Goal: Navigation & Orientation: Find specific page/section

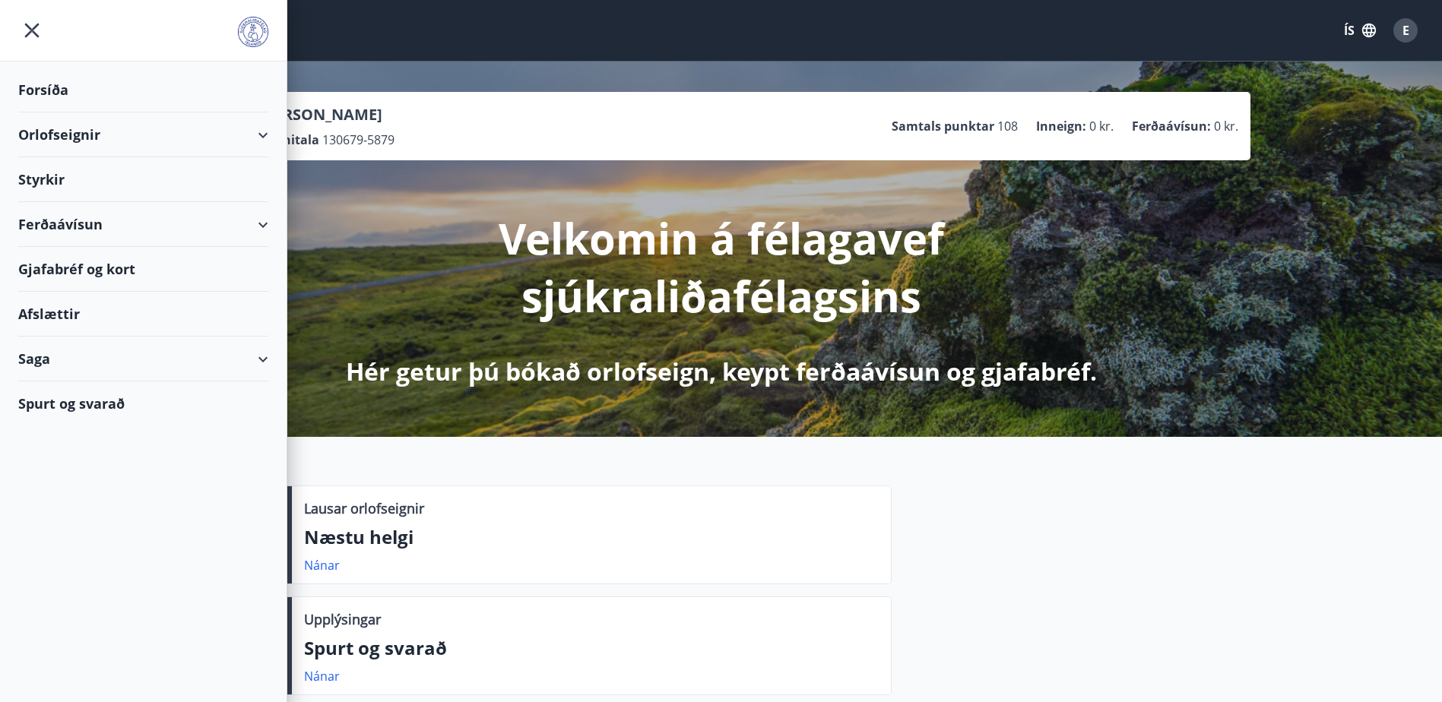
click at [109, 270] on div "Gjafabréf og kort" at bounding box center [143, 269] width 250 height 45
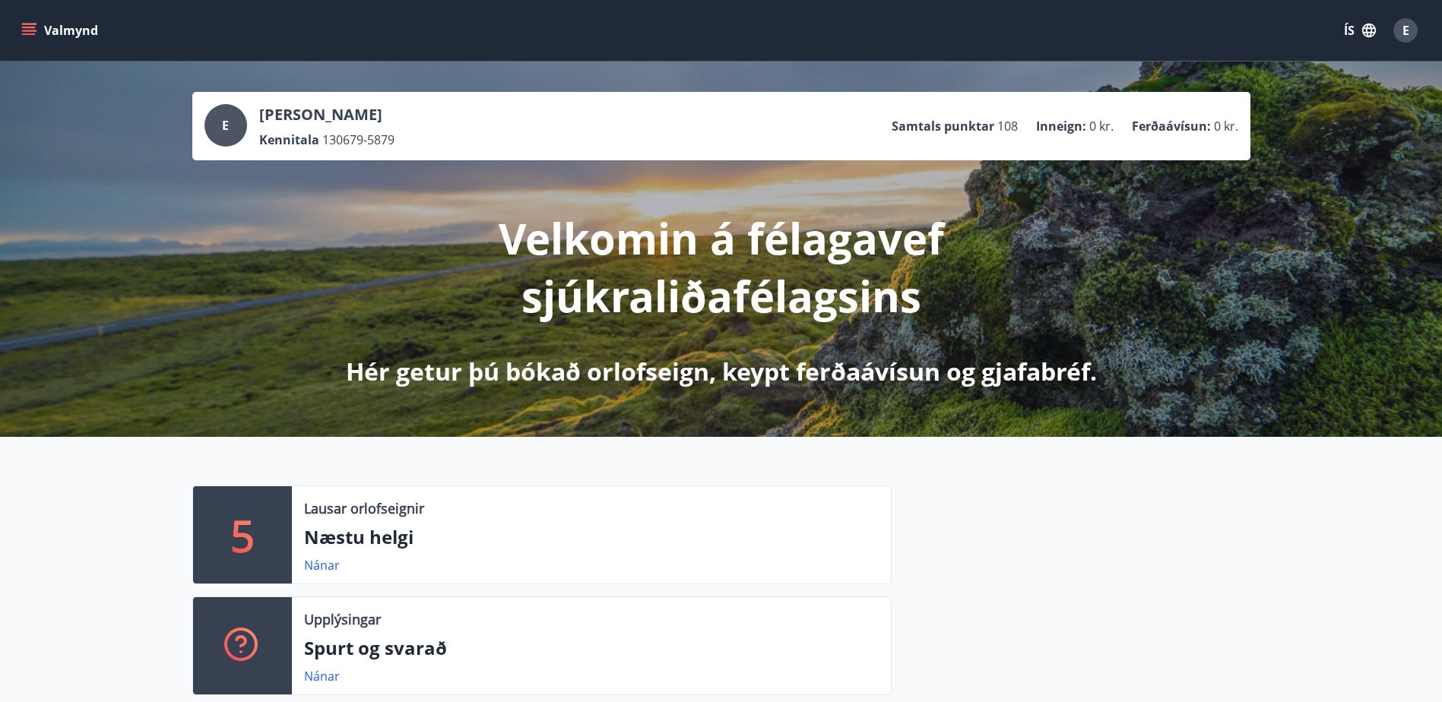
click at [30, 29] on icon "menu" at bounding box center [28, 30] width 15 height 15
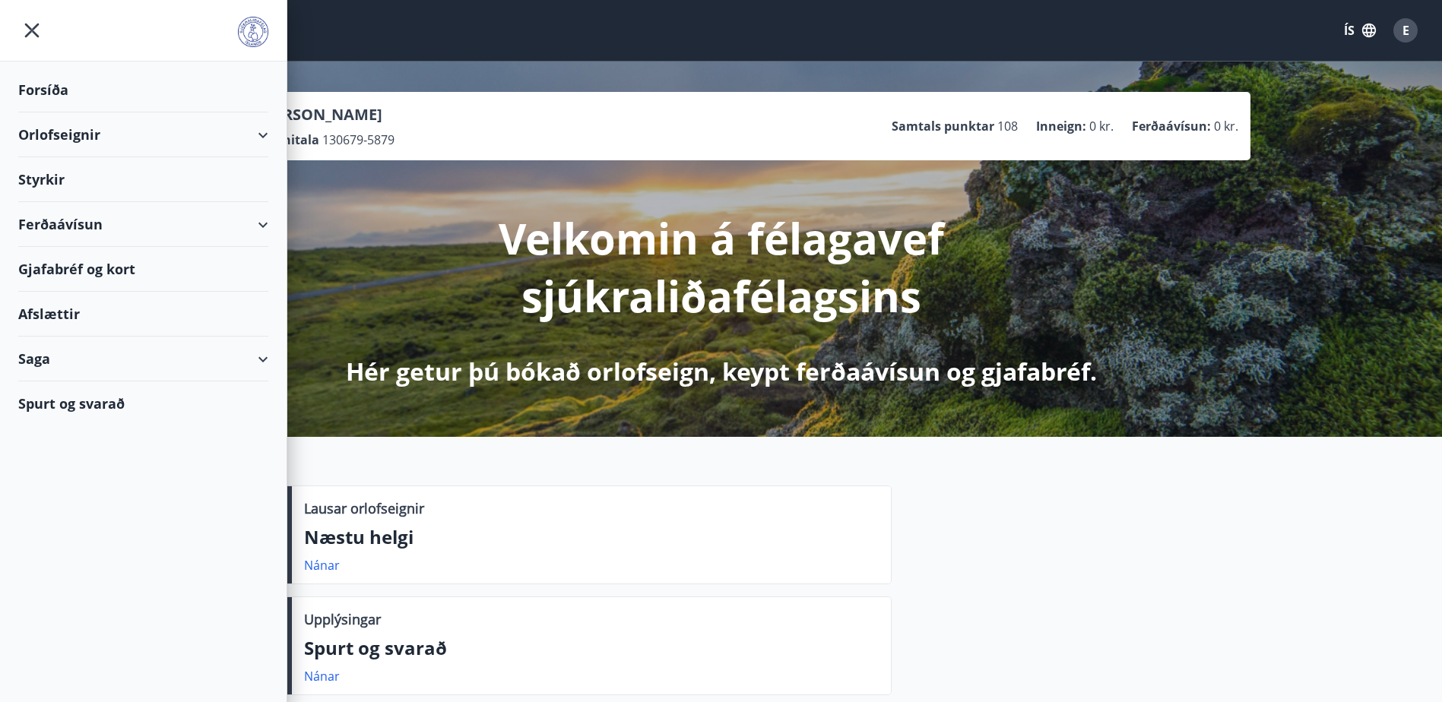
click at [78, 265] on div "Gjafabréf og kort" at bounding box center [143, 269] width 250 height 45
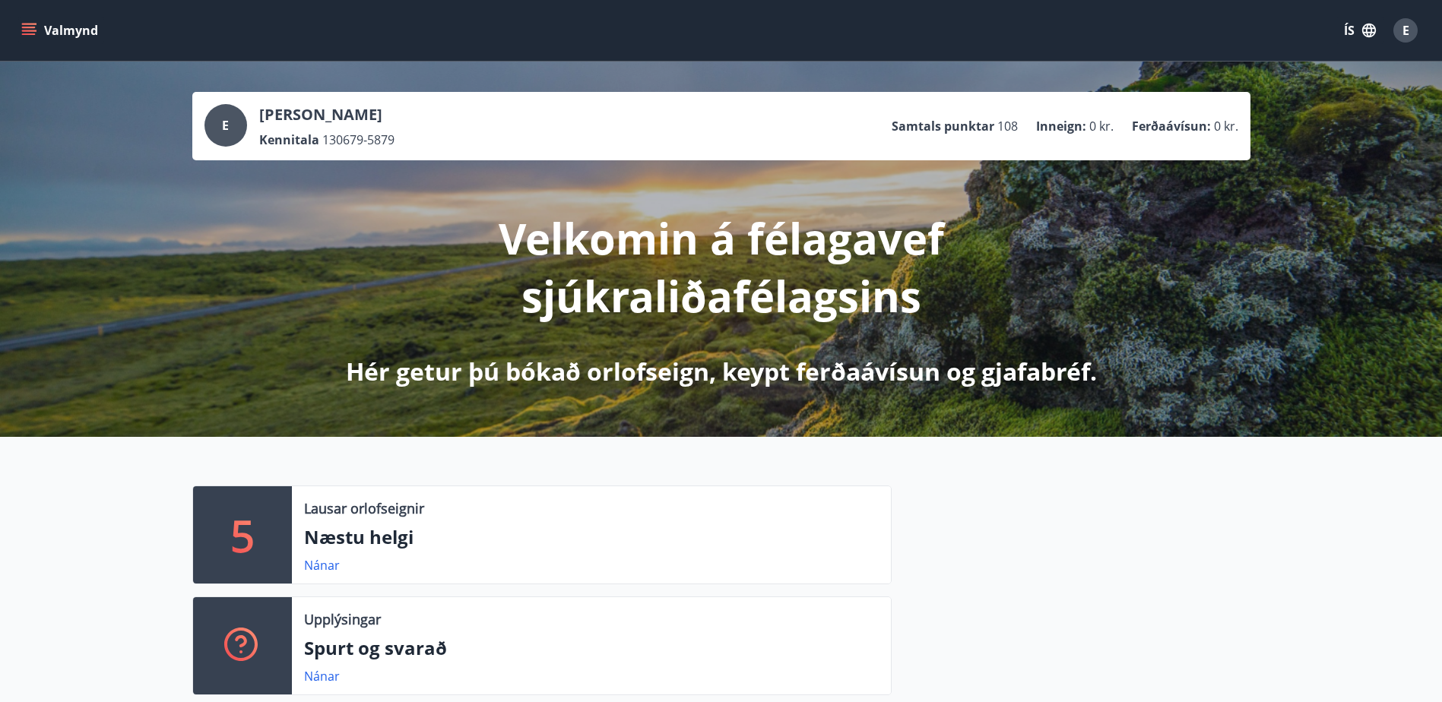
click at [28, 32] on icon "menu" at bounding box center [28, 30] width 15 height 15
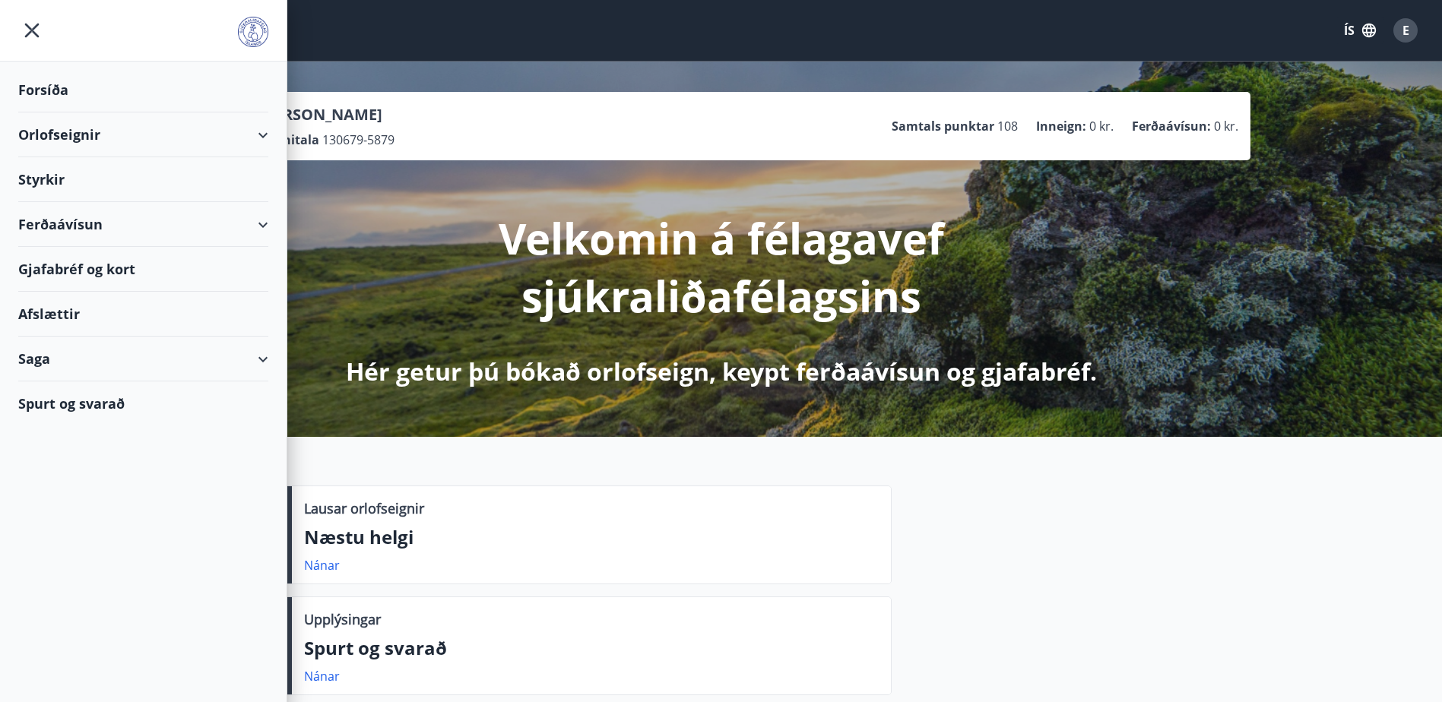
click at [42, 366] on div "Saga" at bounding box center [143, 359] width 250 height 45
click at [52, 429] on div "Bókanir" at bounding box center [143, 430] width 226 height 32
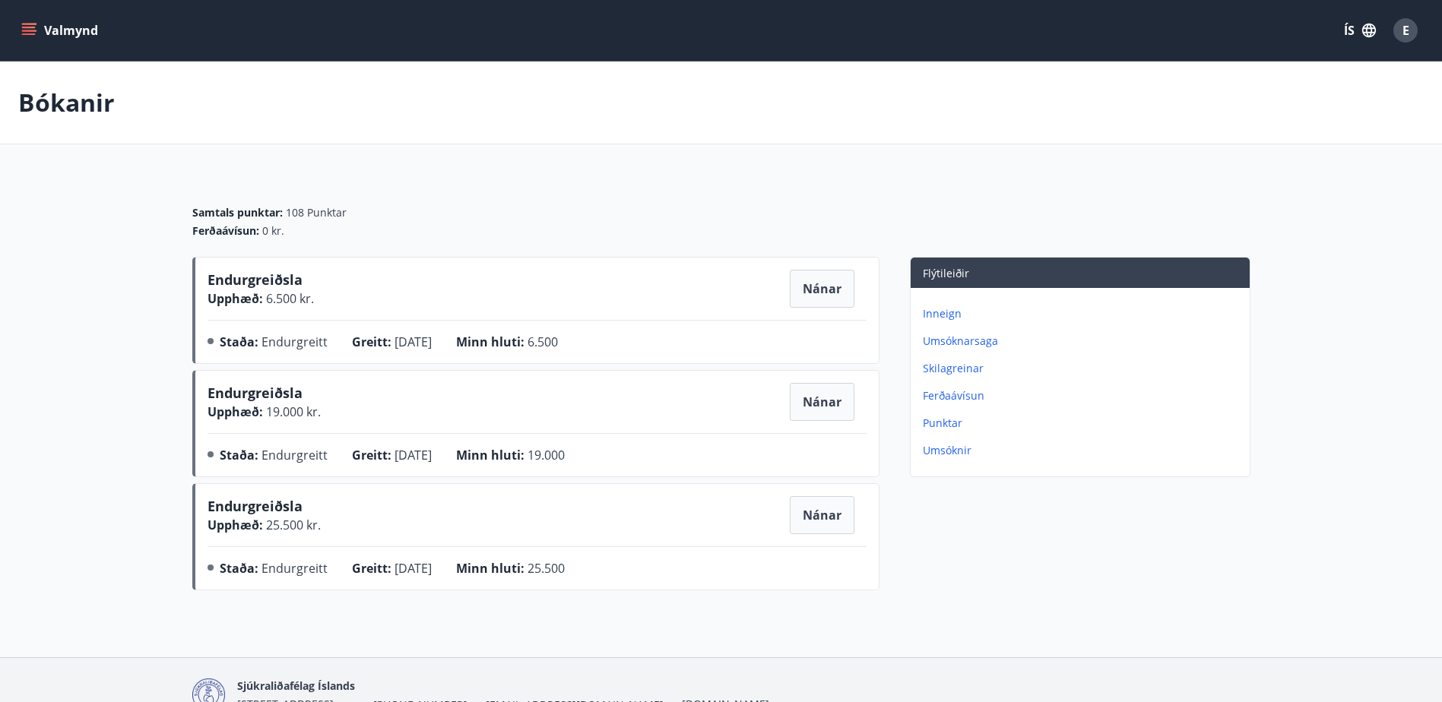
click at [978, 343] on p "Umsóknarsaga" at bounding box center [1083, 341] width 321 height 15
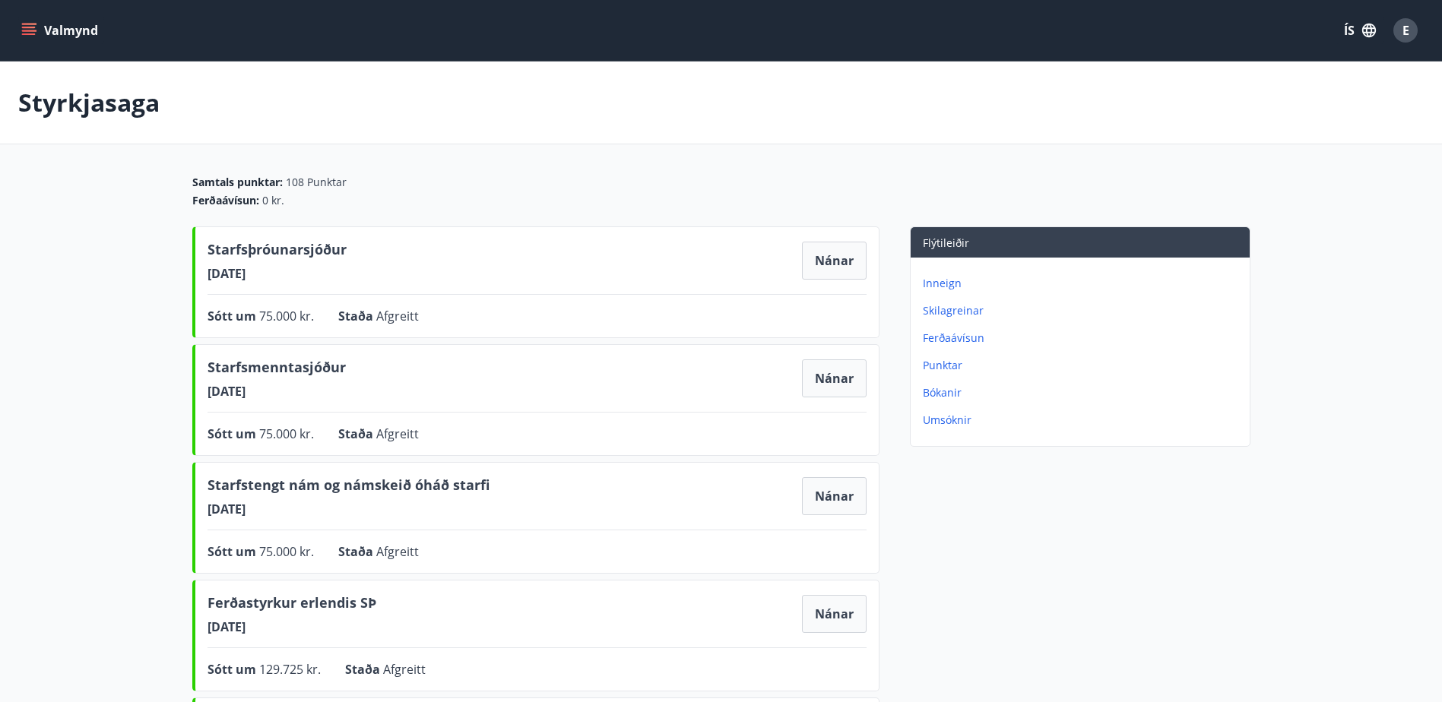
click at [948, 364] on p "Punktar" at bounding box center [1083, 365] width 321 height 15
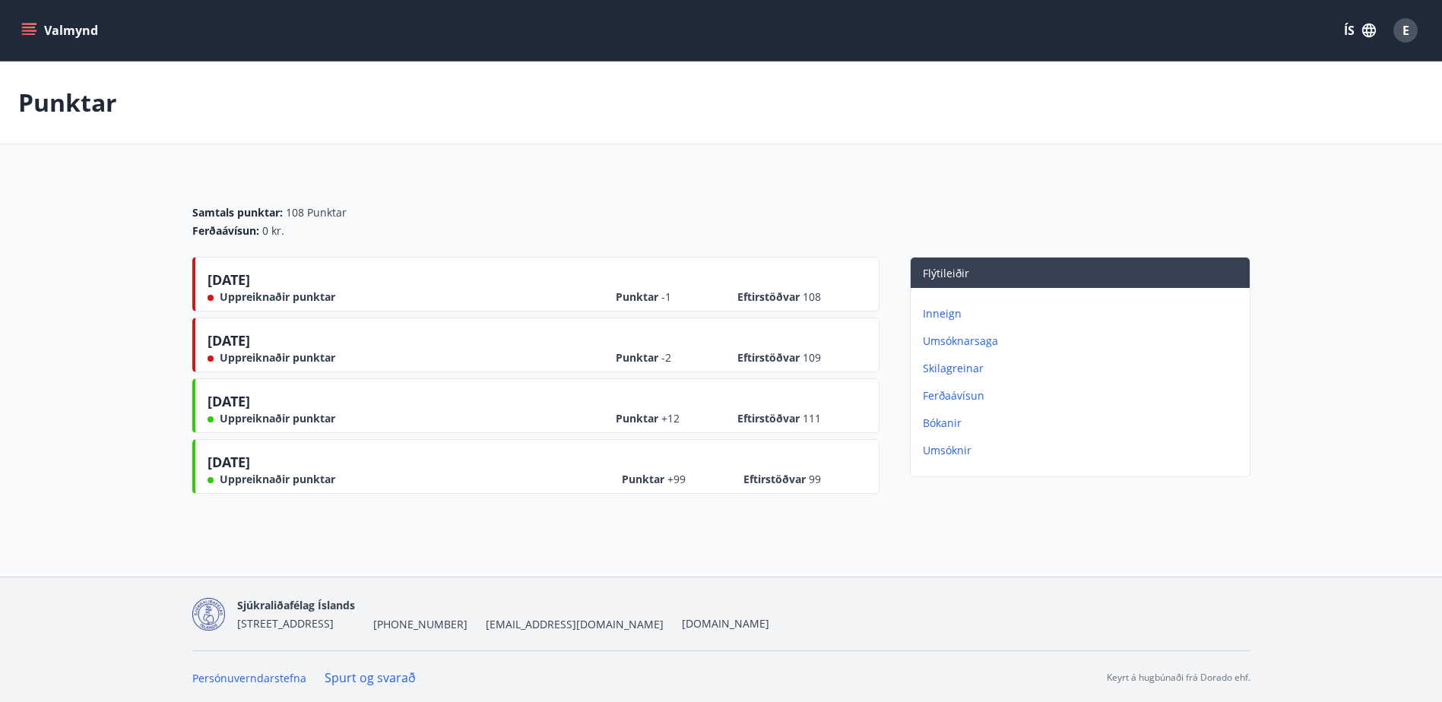
click at [954, 397] on p "Ferðaávísun" at bounding box center [1083, 395] width 321 height 15
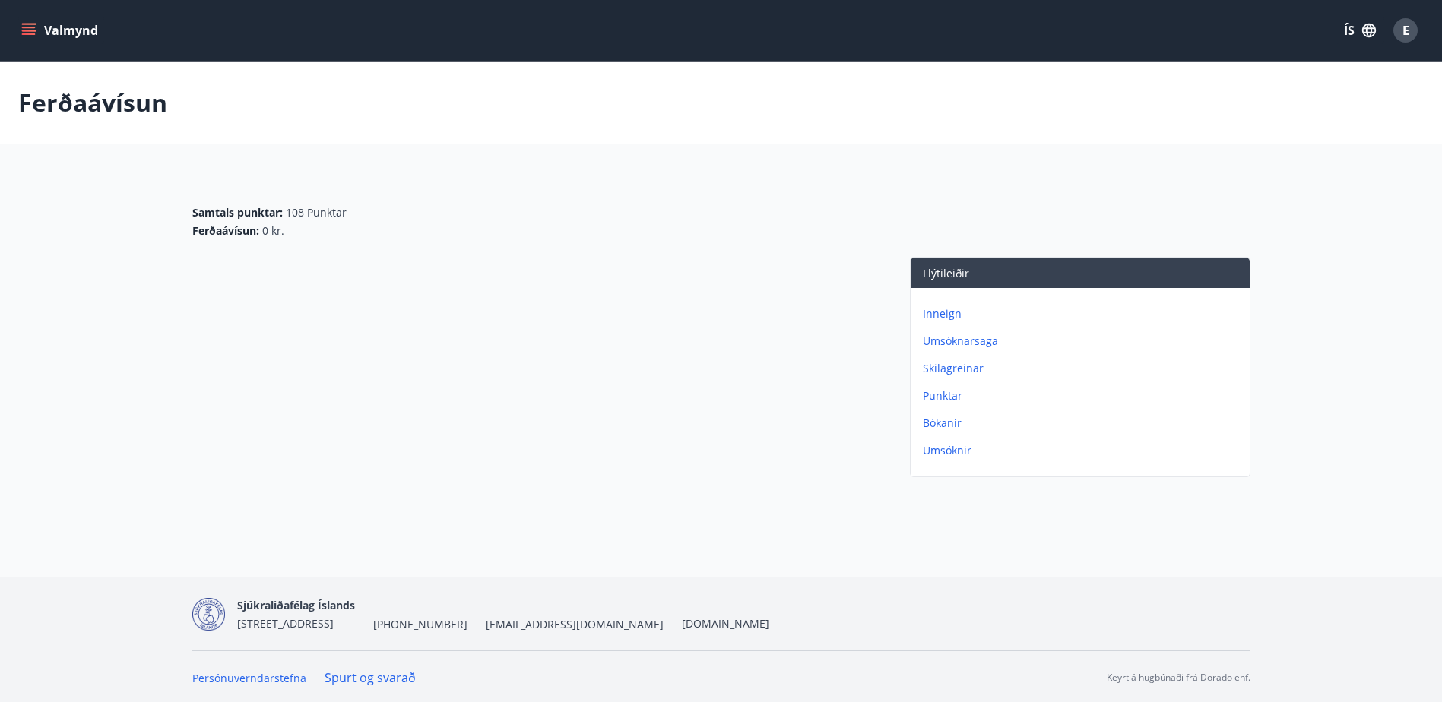
click at [940, 423] on p "Bókanir" at bounding box center [1083, 423] width 321 height 15
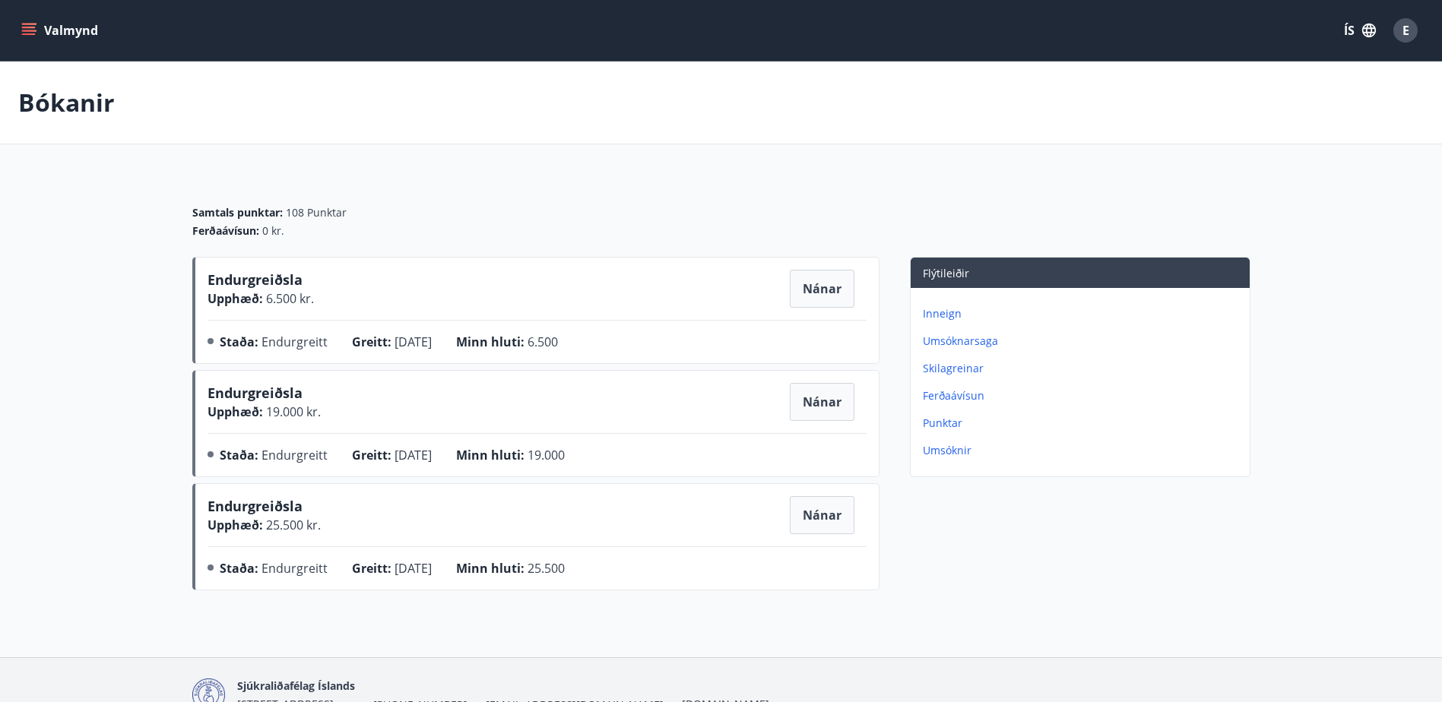
click at [947, 453] on p "Umsóknir" at bounding box center [1083, 450] width 321 height 15
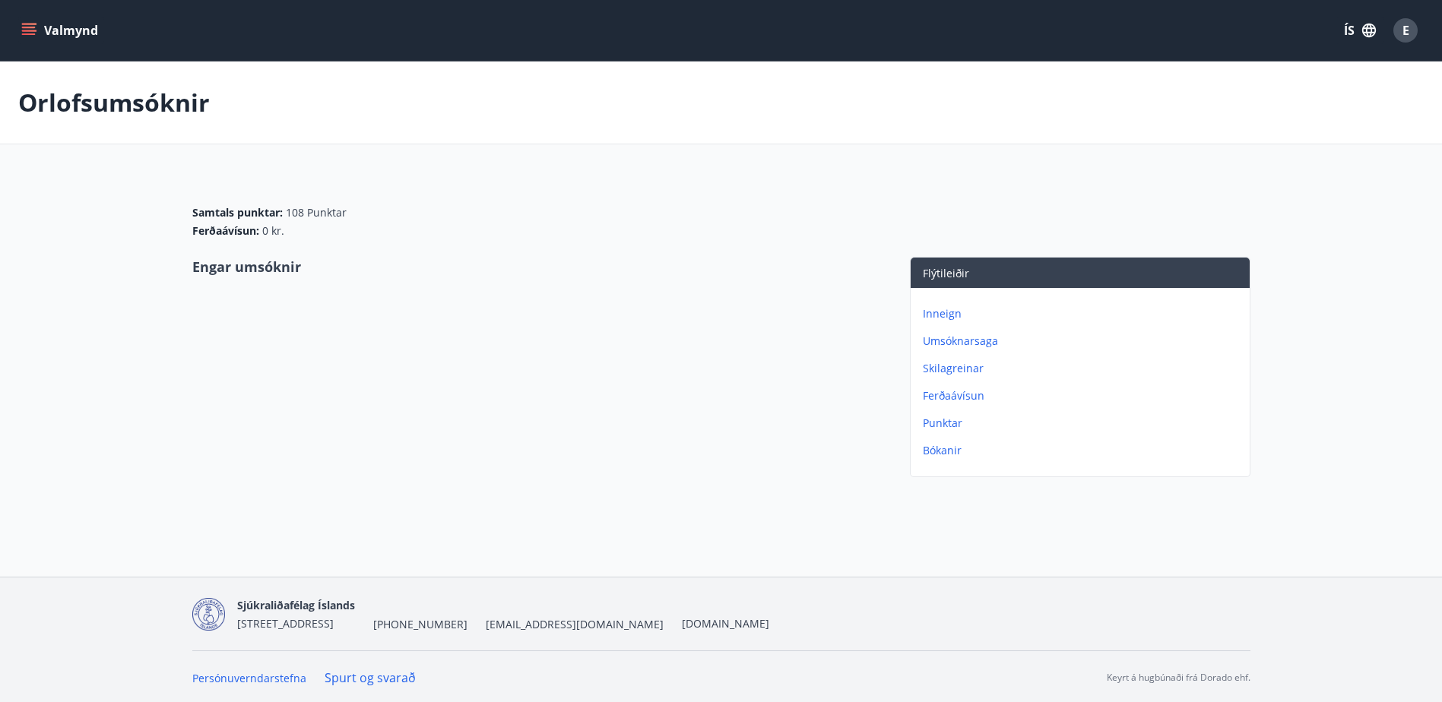
click at [32, 29] on icon "menu" at bounding box center [28, 30] width 15 height 15
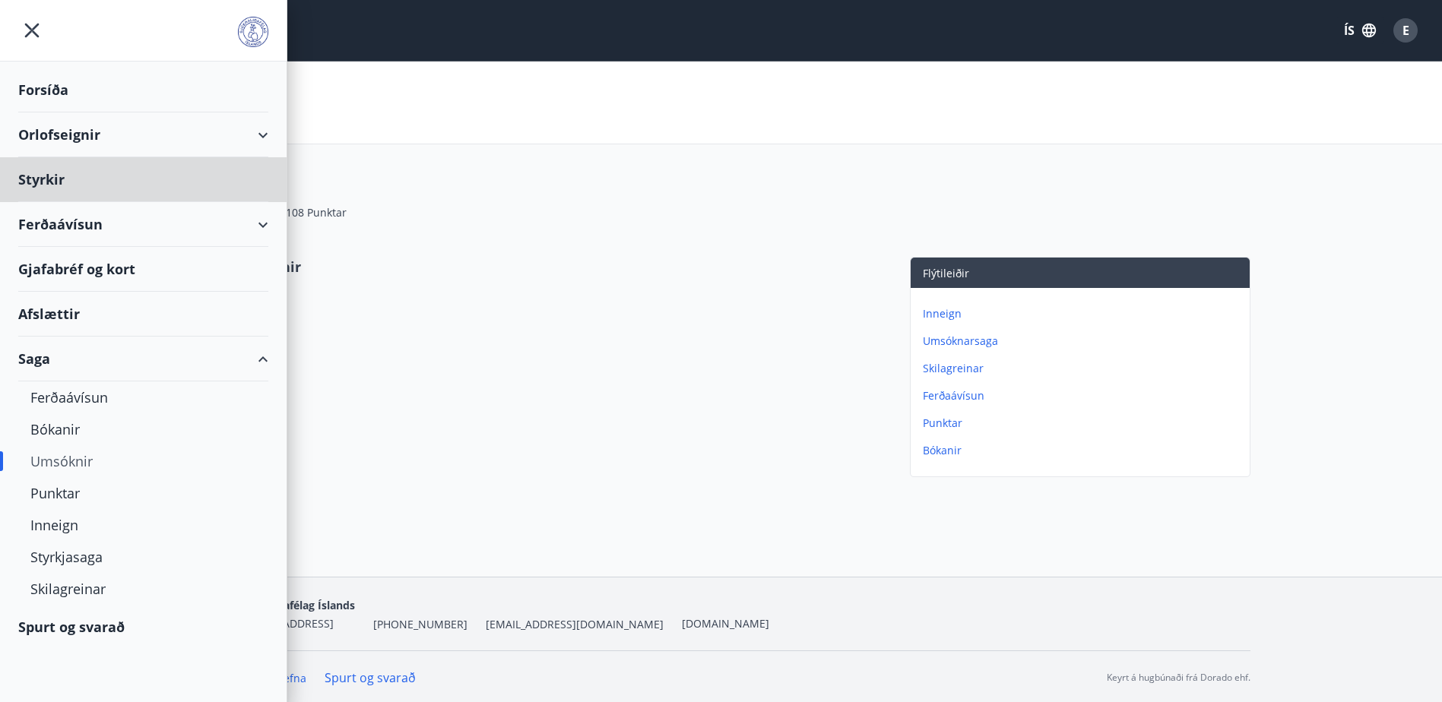
click at [49, 93] on div "Forsíða" at bounding box center [143, 90] width 250 height 45
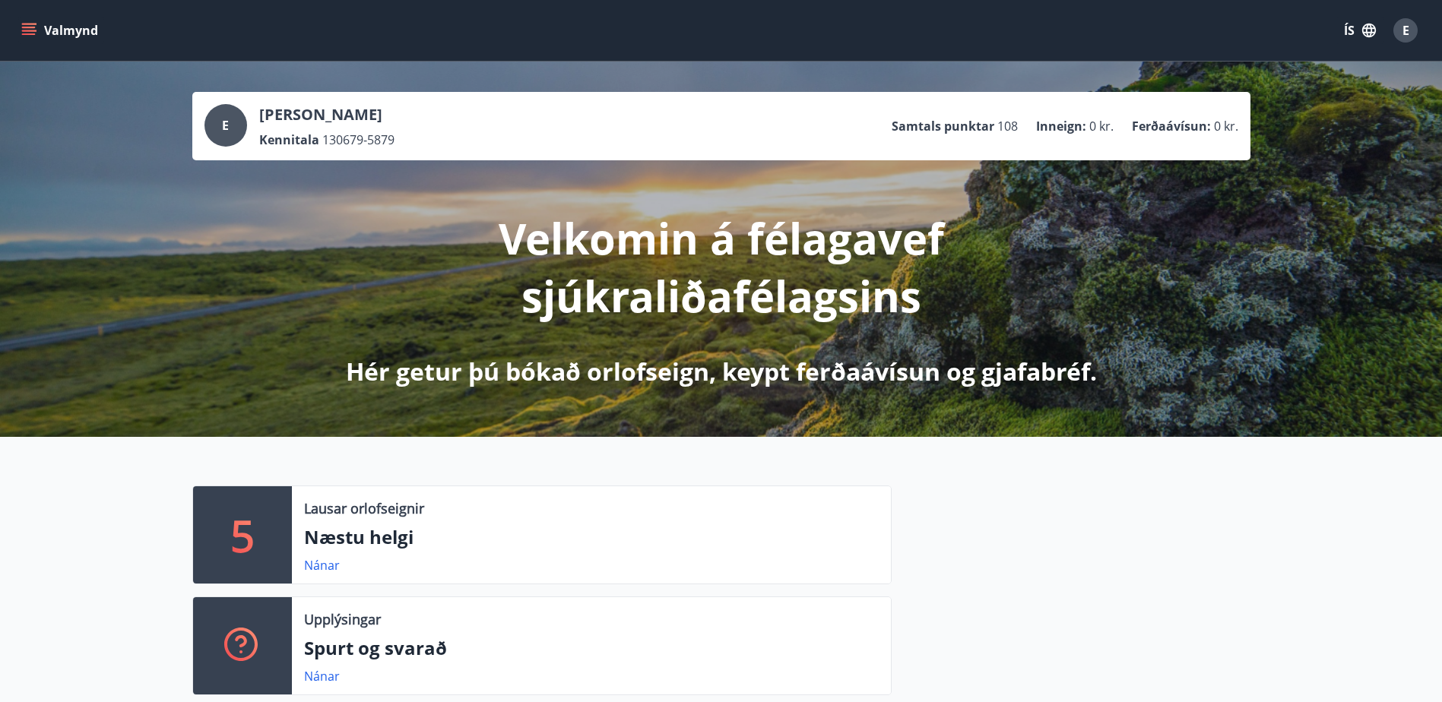
click at [27, 24] on icon "menu" at bounding box center [30, 25] width 17 height 2
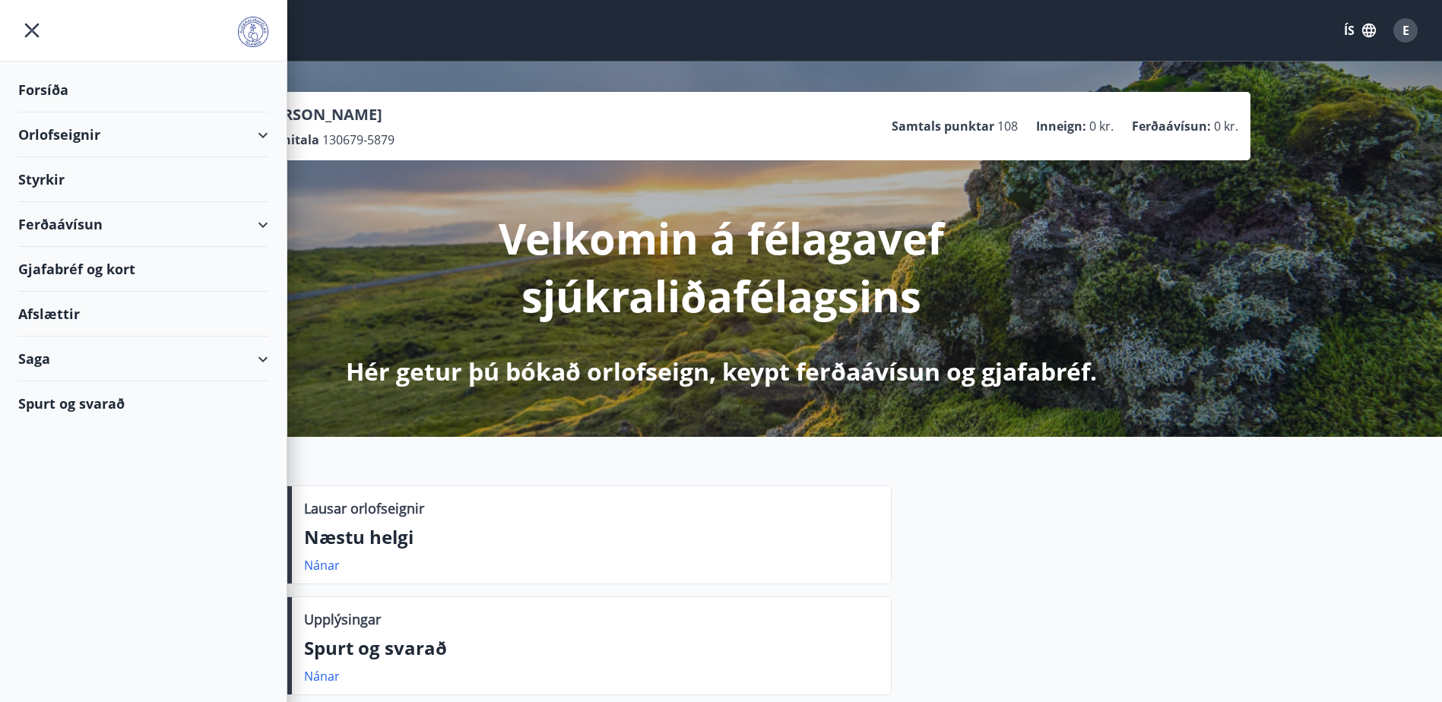
click at [70, 271] on div "Gjafabréf og kort" at bounding box center [143, 269] width 250 height 45
click at [66, 268] on div "Gjafabréf og kort" at bounding box center [143, 269] width 250 height 45
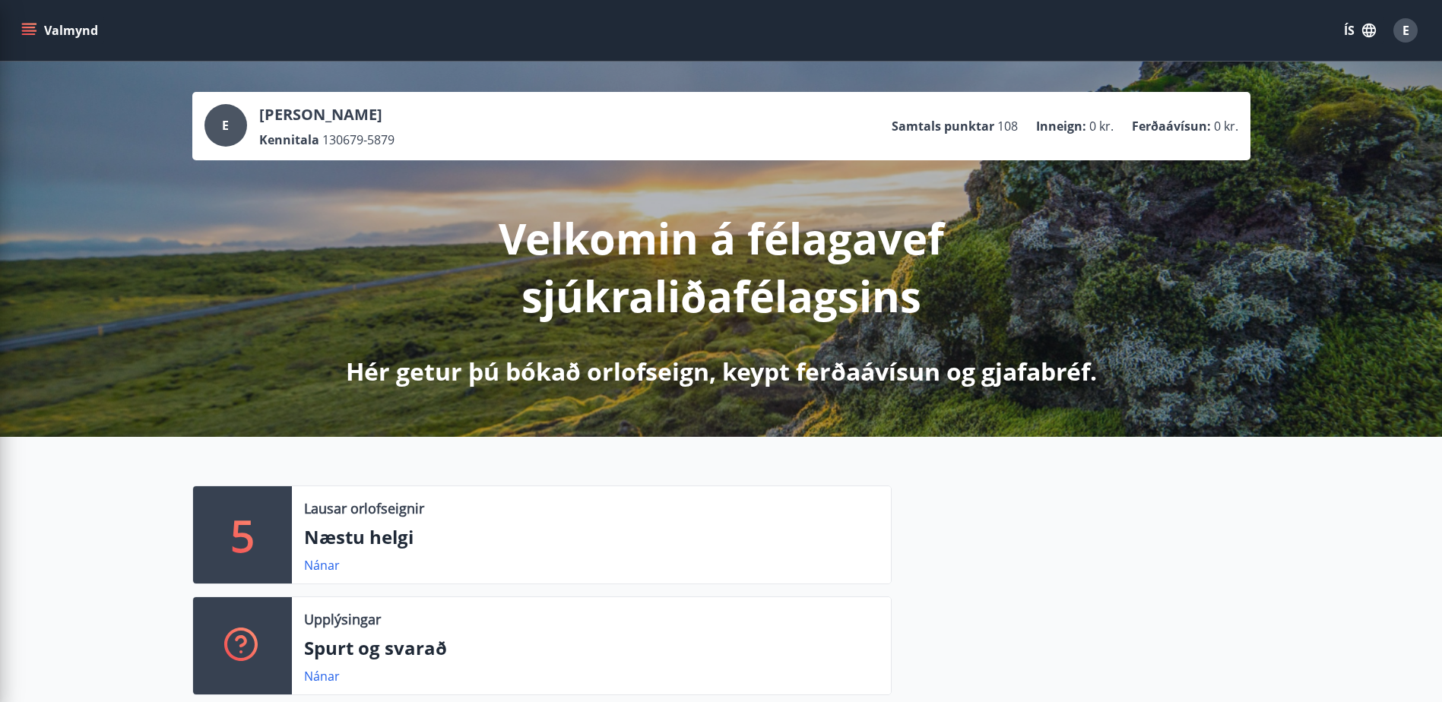
click at [342, 123] on p "Erla Björk Sigmundardóttir" at bounding box center [326, 114] width 135 height 21
click at [1403, 33] on span "E" at bounding box center [1406, 30] width 7 height 17
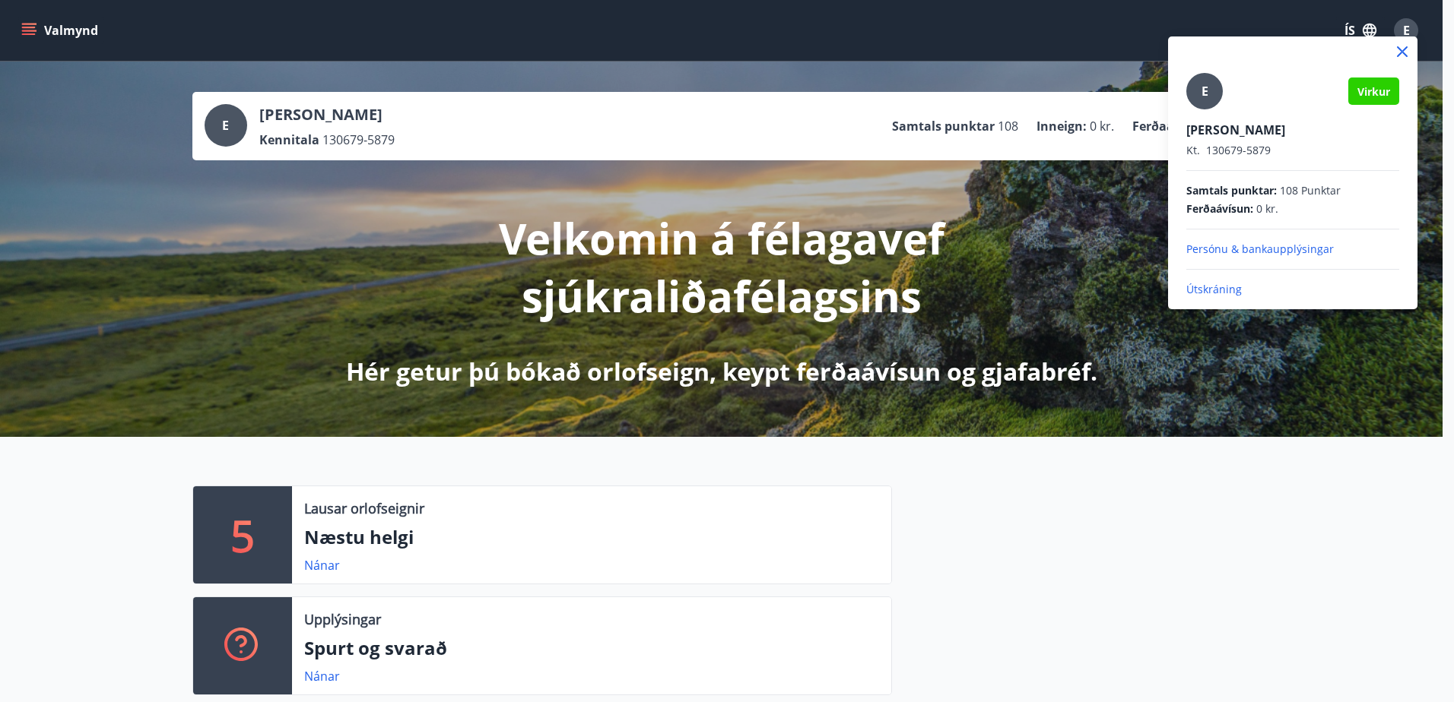
click at [1383, 96] on span "Virkur" at bounding box center [1373, 91] width 33 height 14
click at [1405, 54] on icon at bounding box center [1402, 51] width 11 height 11
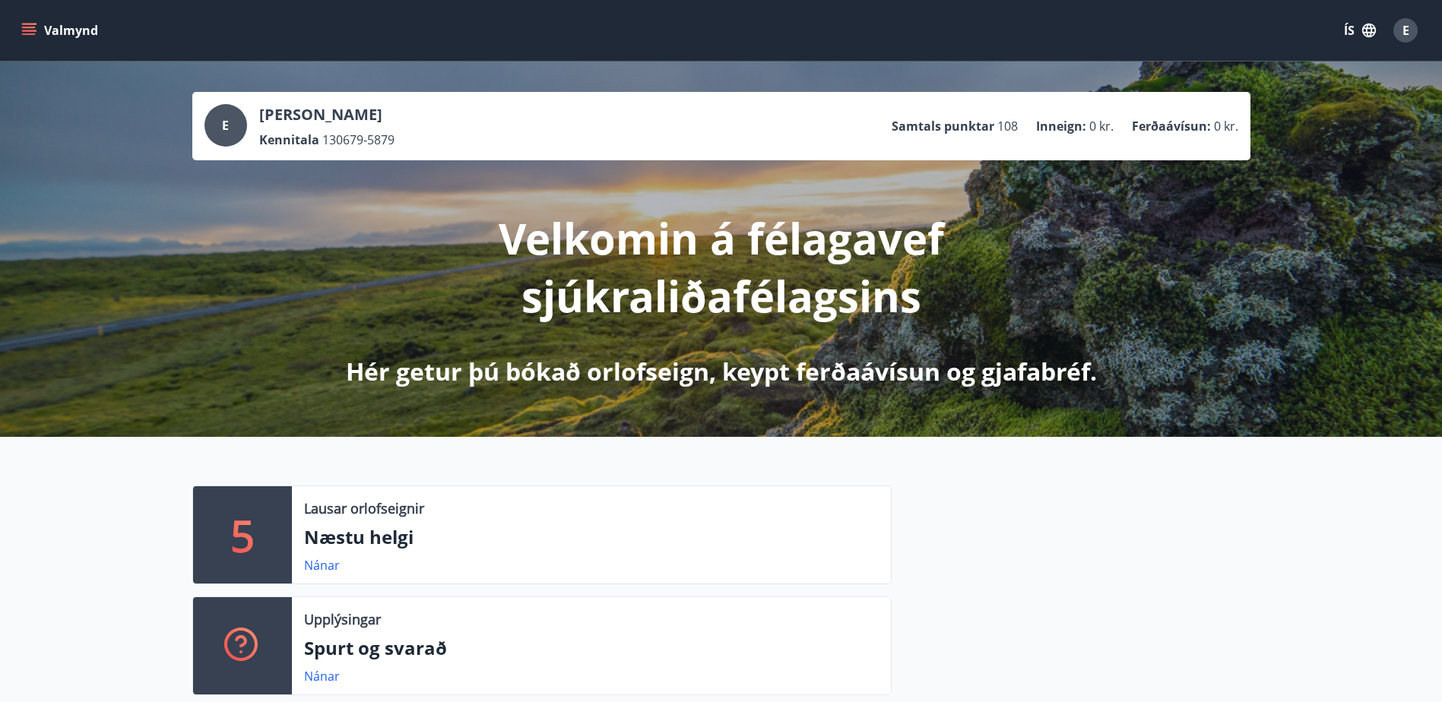
click at [1409, 33] on span "E" at bounding box center [1406, 30] width 7 height 17
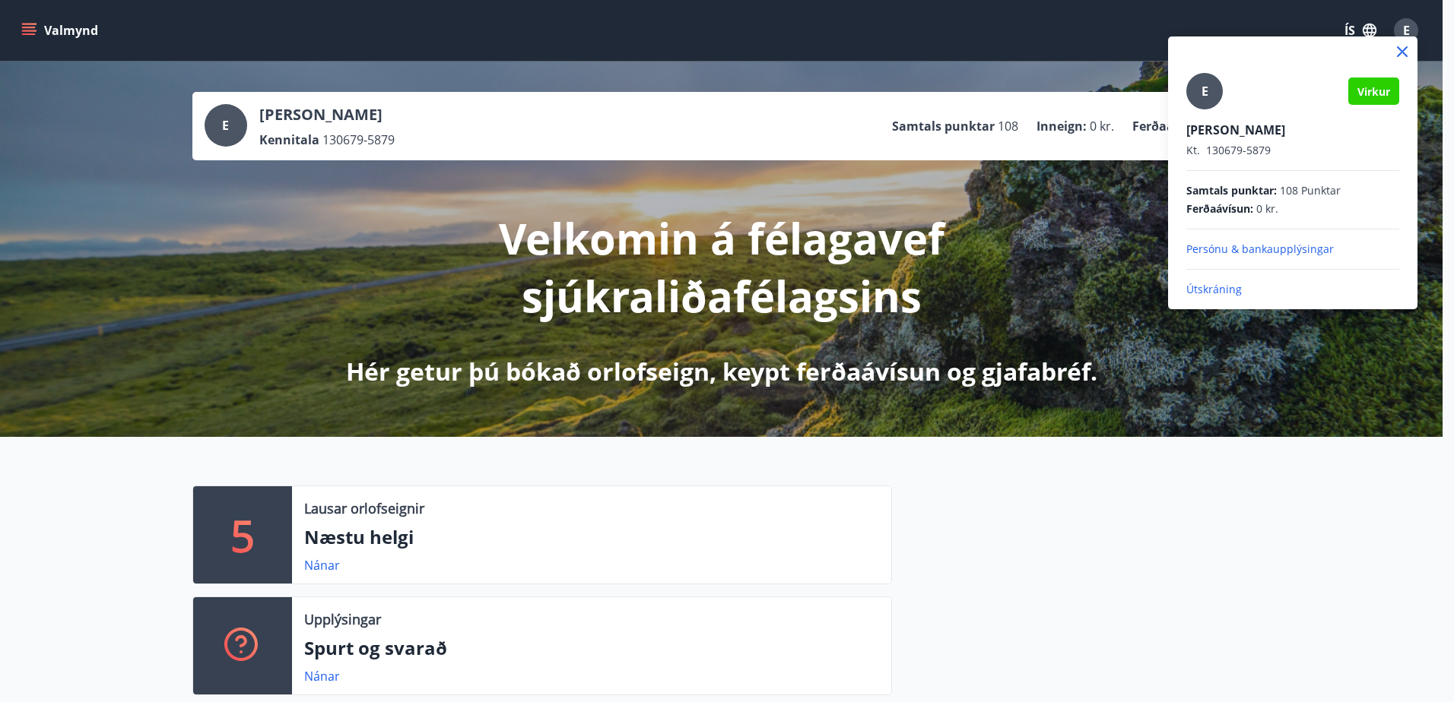
click at [1210, 286] on p "Útskráning" at bounding box center [1292, 289] width 213 height 15
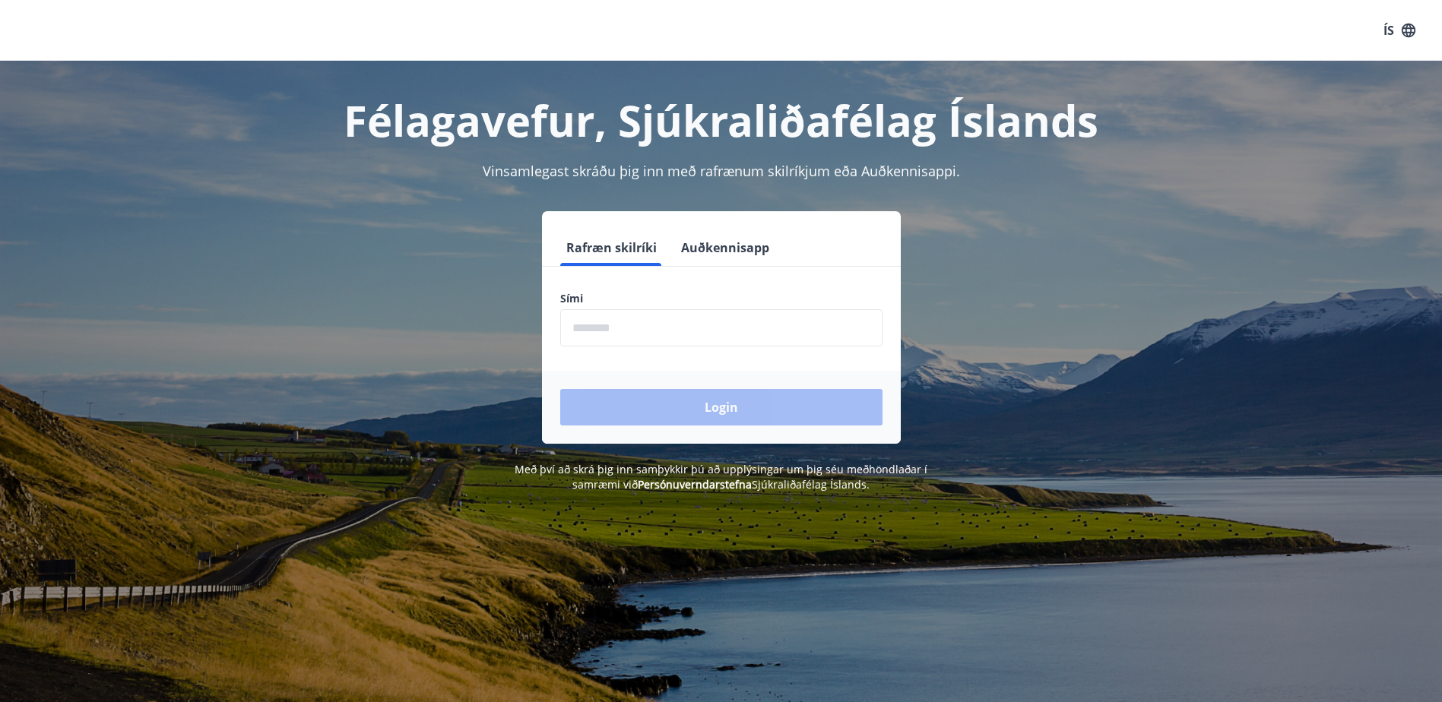
click at [613, 334] on input "phone" at bounding box center [721, 327] width 322 height 37
type input "********"
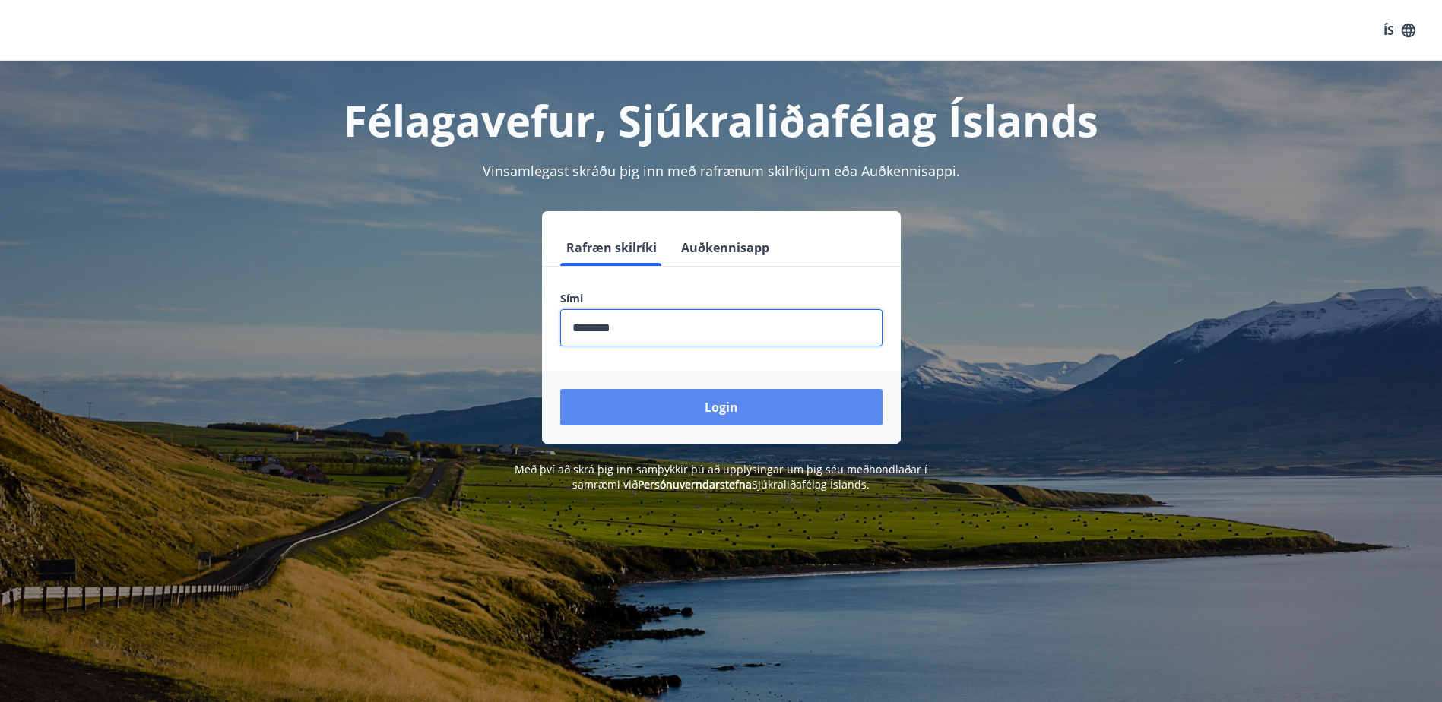
click at [633, 411] on button "Login" at bounding box center [721, 407] width 322 height 36
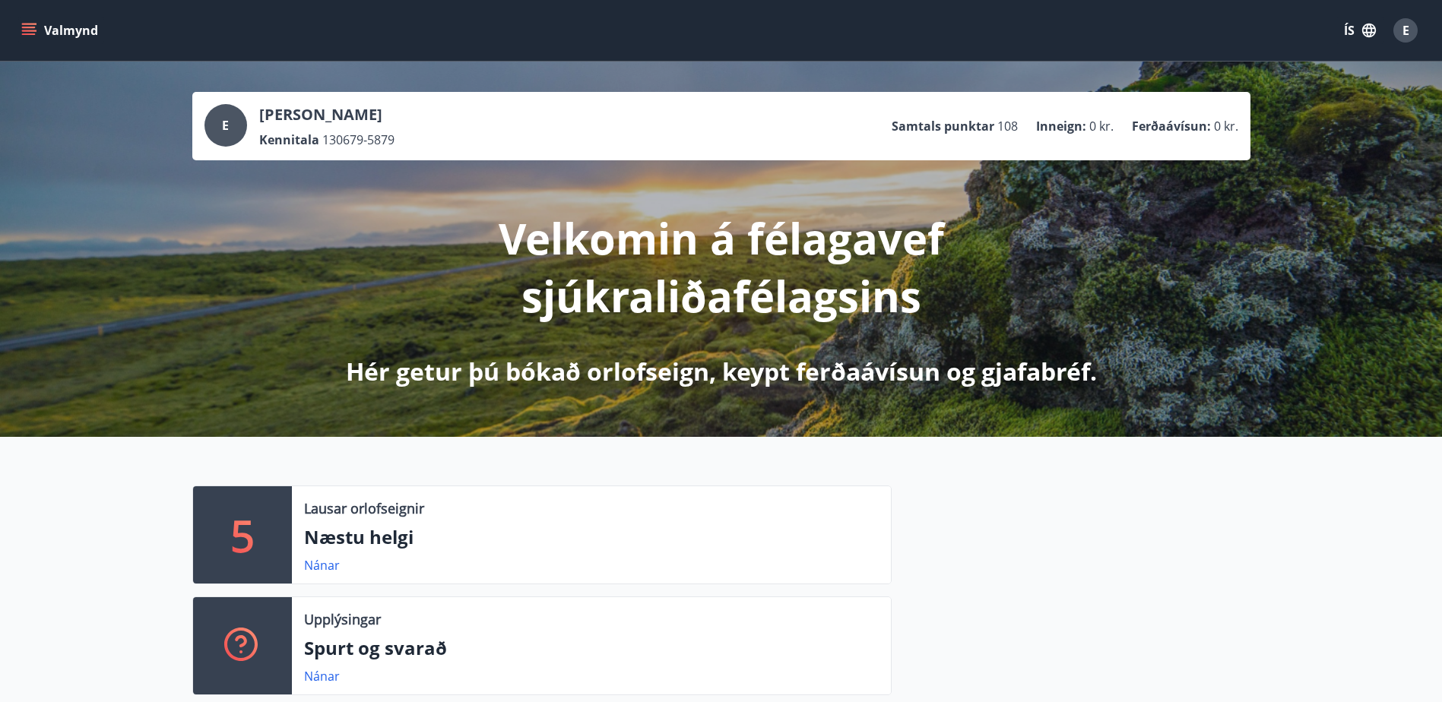
click at [30, 26] on icon "menu" at bounding box center [28, 30] width 15 height 15
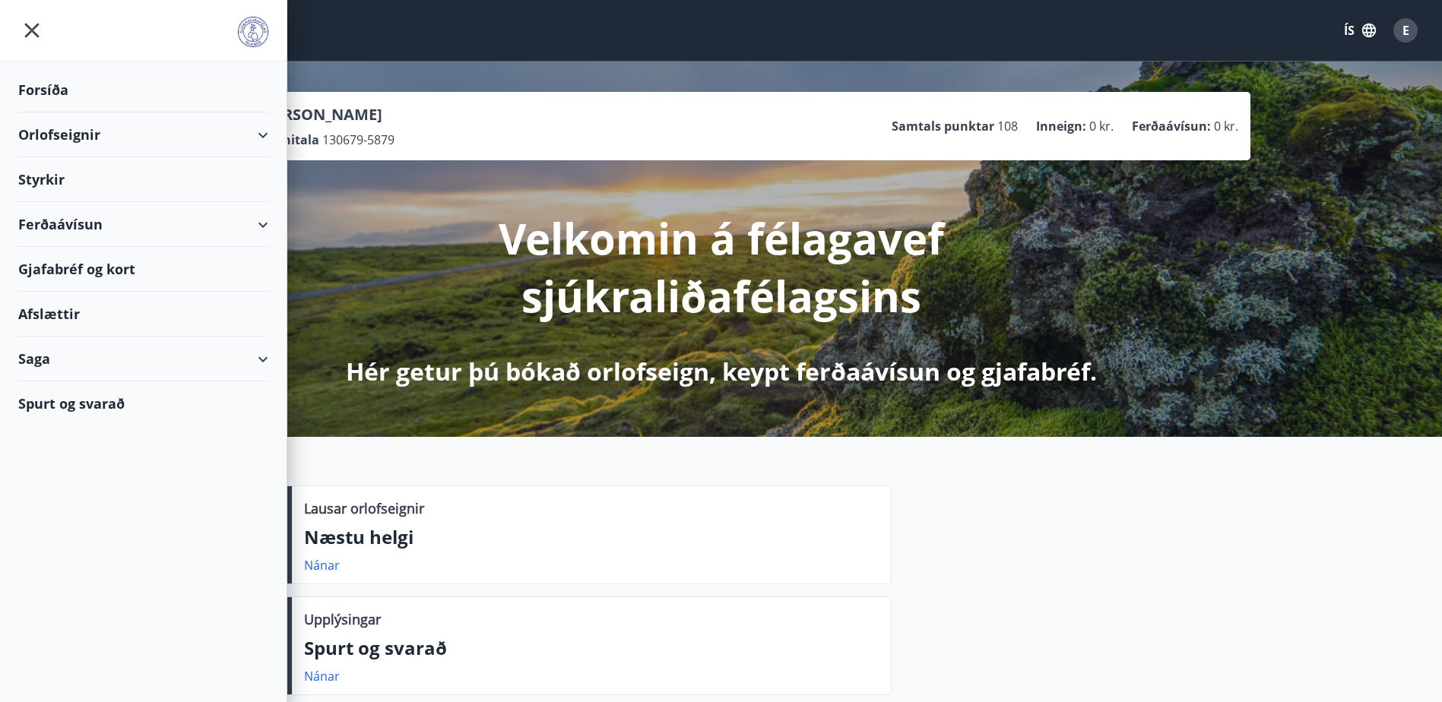
click at [75, 269] on div "Gjafabréf og kort" at bounding box center [143, 269] width 250 height 45
click at [73, 268] on div "Gjafabréf og kort" at bounding box center [143, 269] width 250 height 45
click at [85, 266] on div "Gjafabréf og kort" at bounding box center [143, 269] width 250 height 45
